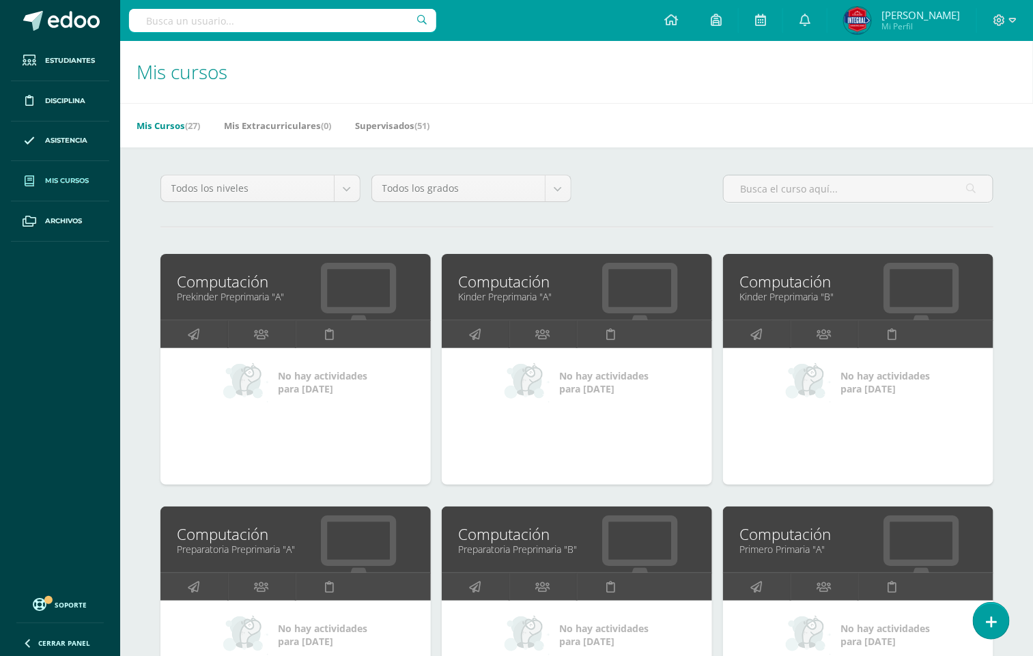
scroll to position [445, 0]
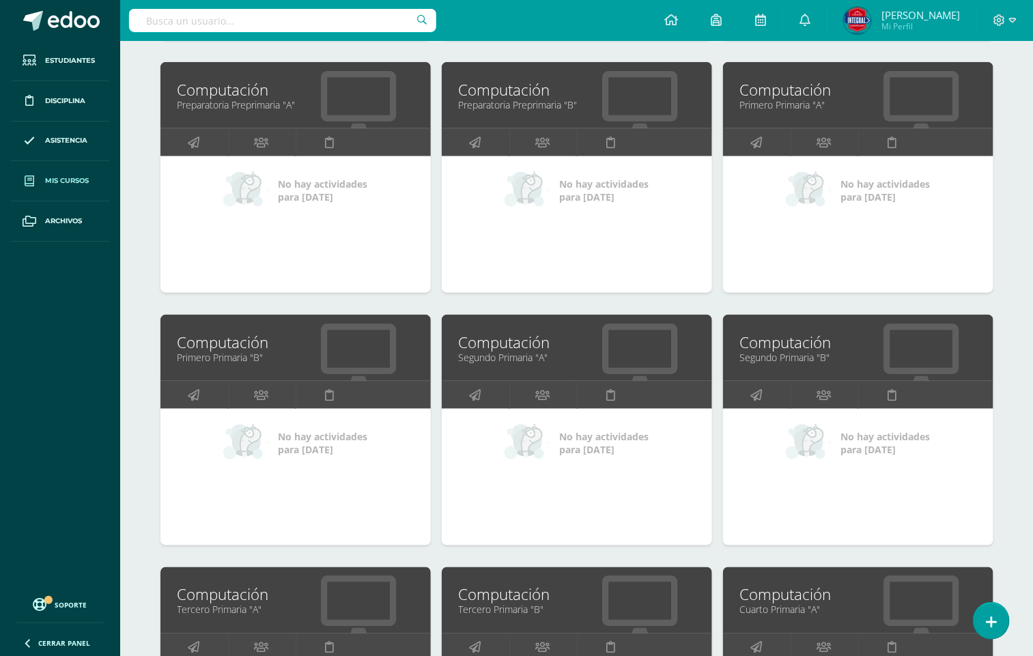
click at [521, 359] on link "Segundo Primaria "A"" at bounding box center [577, 357] width 236 height 13
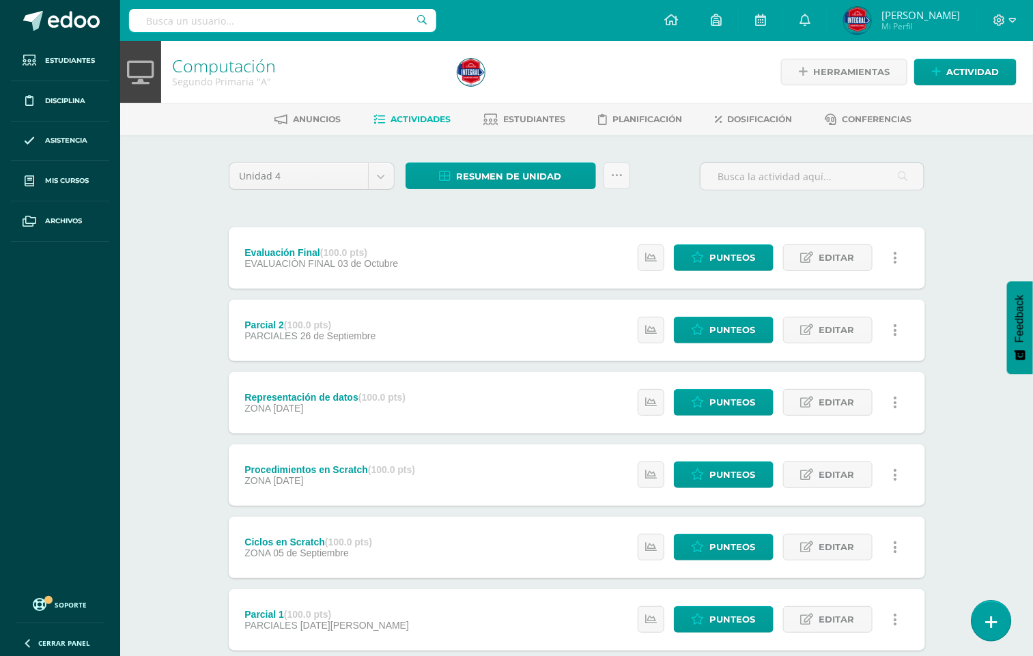
click at [990, 615] on icon at bounding box center [991, 623] width 12 height 16
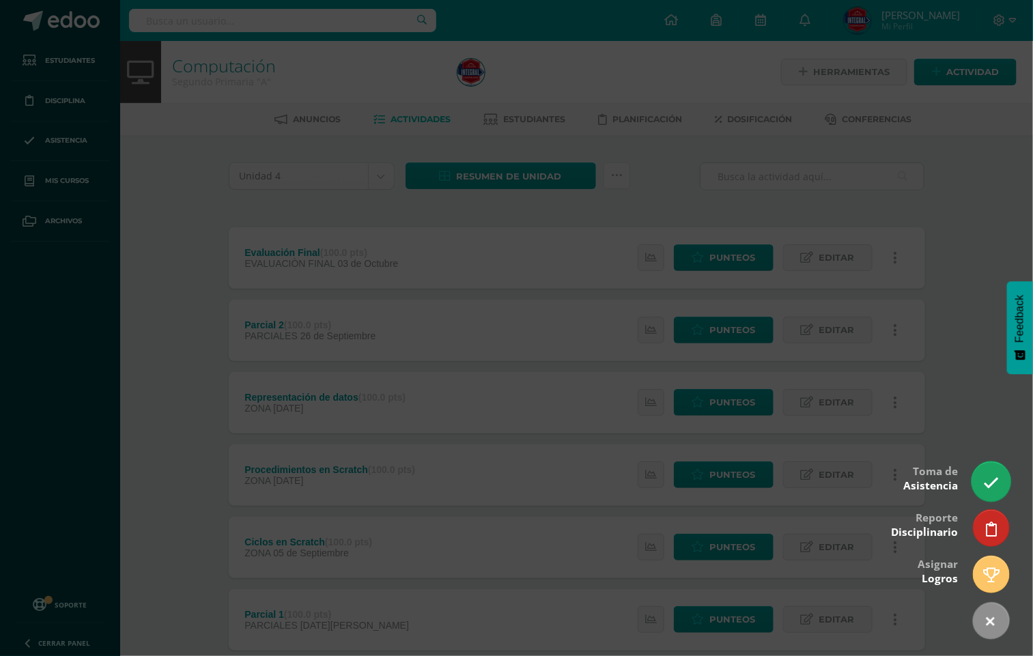
click at [998, 471] on link at bounding box center [991, 482] width 39 height 40
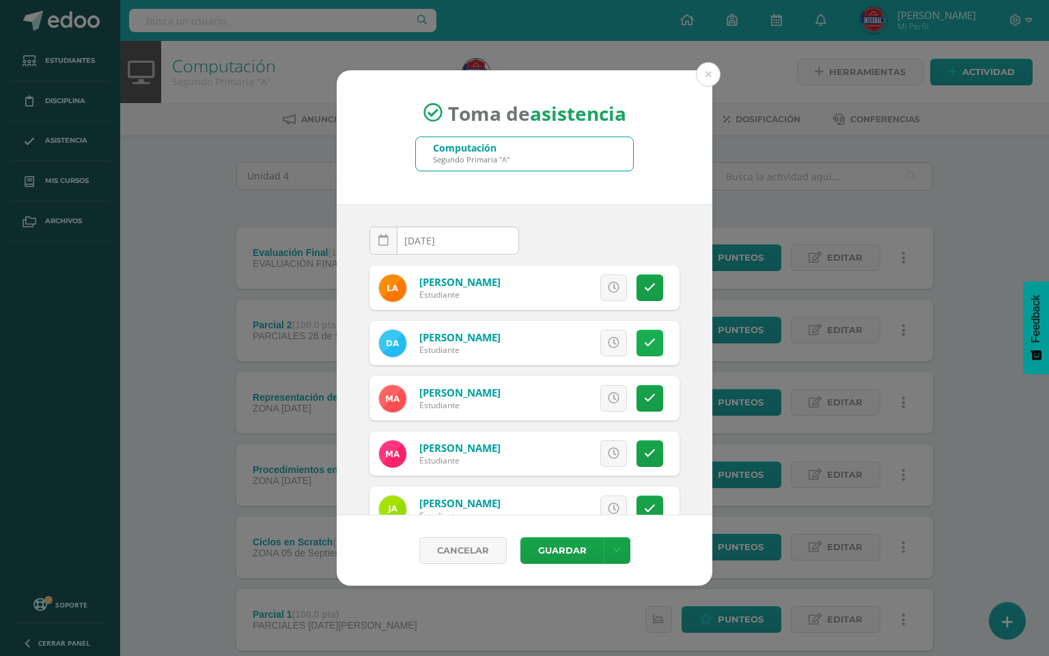
drag, startPoint x: 637, startPoint y: 350, endPoint x: 633, endPoint y: 357, distance: 8.0
click at [637, 349] on link at bounding box center [650, 343] width 27 height 27
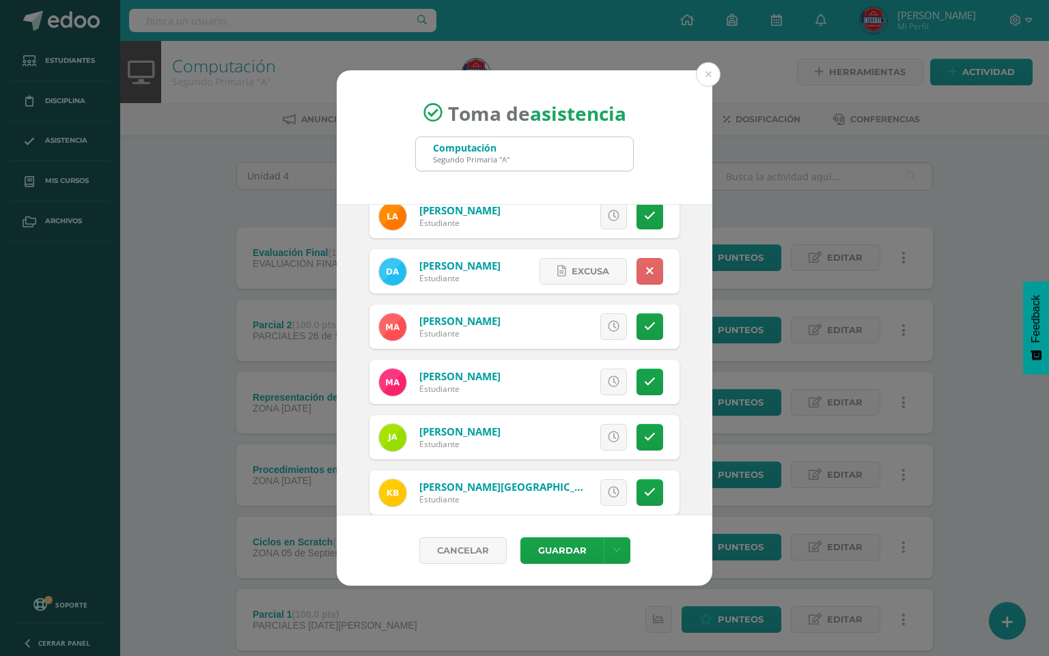
scroll to position [102, 0]
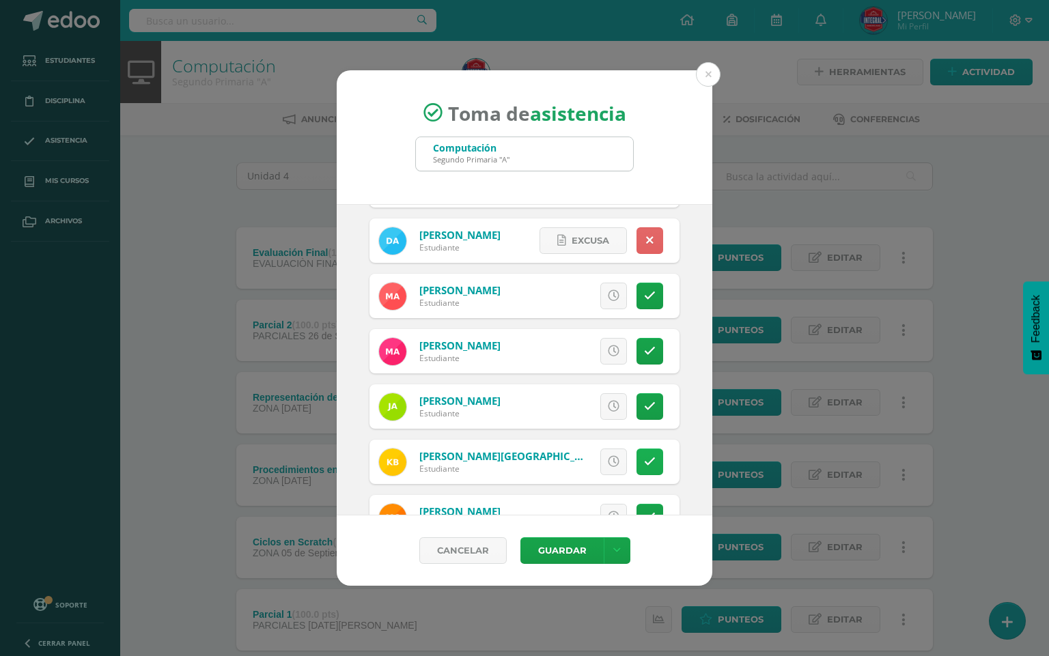
click at [637, 469] on link at bounding box center [650, 462] width 27 height 27
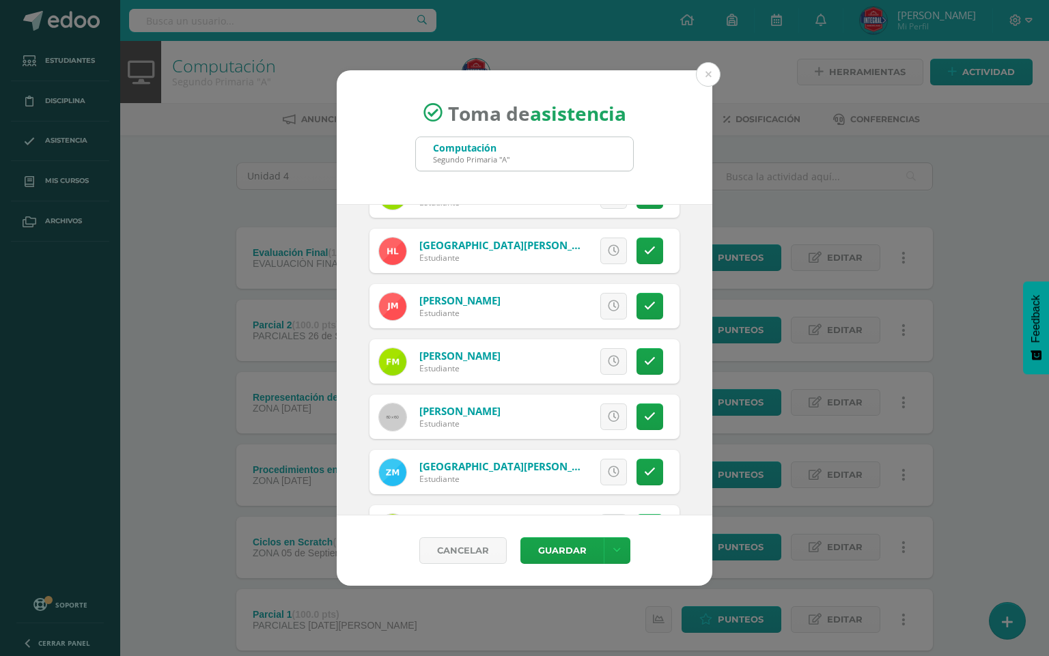
scroll to position [1024, 0]
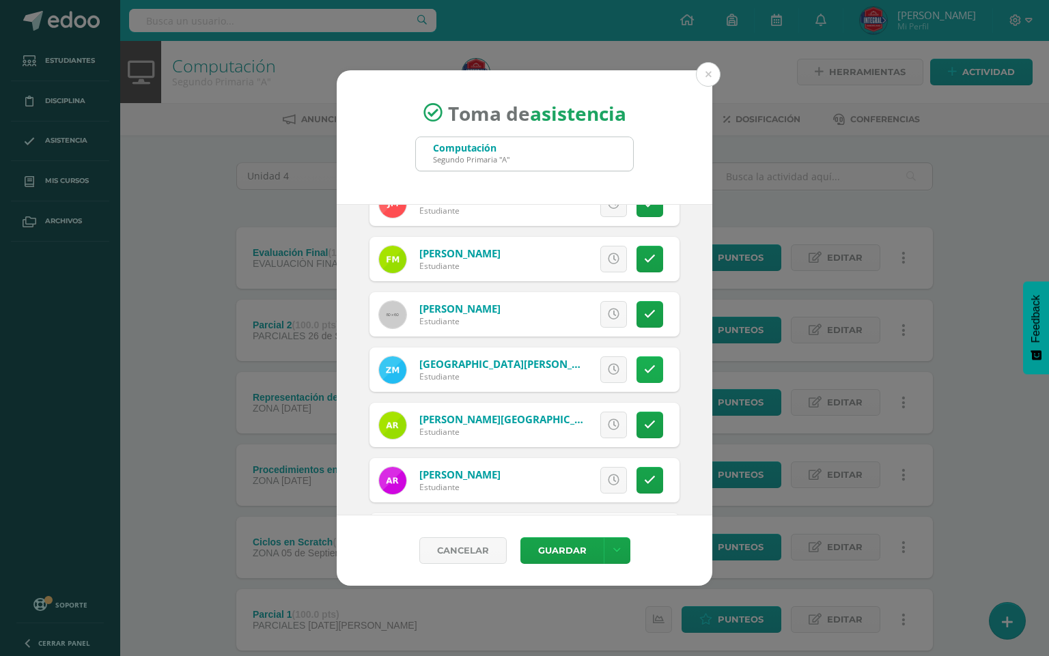
click at [644, 367] on icon at bounding box center [650, 370] width 12 height 12
click at [646, 367] on icon at bounding box center [650, 370] width 8 height 12
click at [644, 421] on icon at bounding box center [650, 425] width 12 height 12
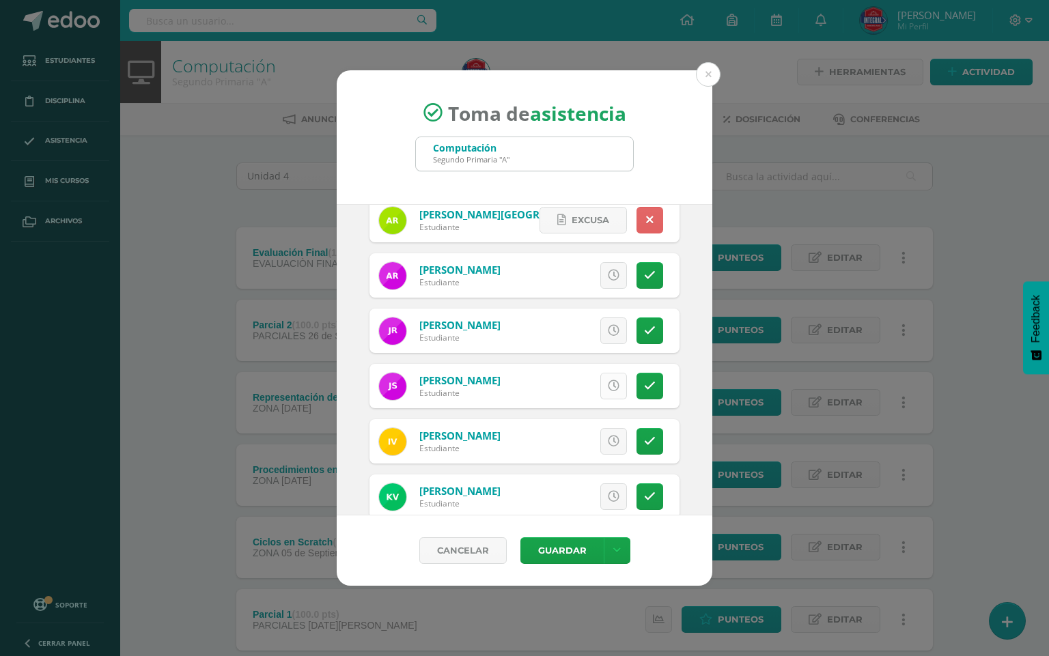
scroll to position [1310, 0]
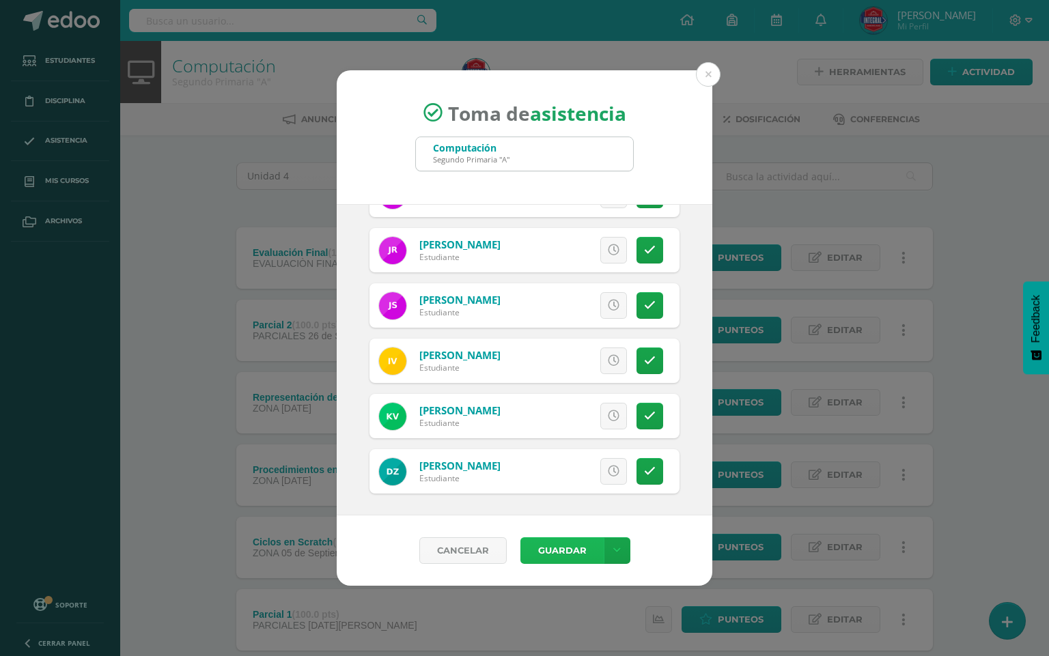
click at [557, 546] on button "Guardar" at bounding box center [561, 550] width 83 height 27
